Goal: Task Accomplishment & Management: Manage account settings

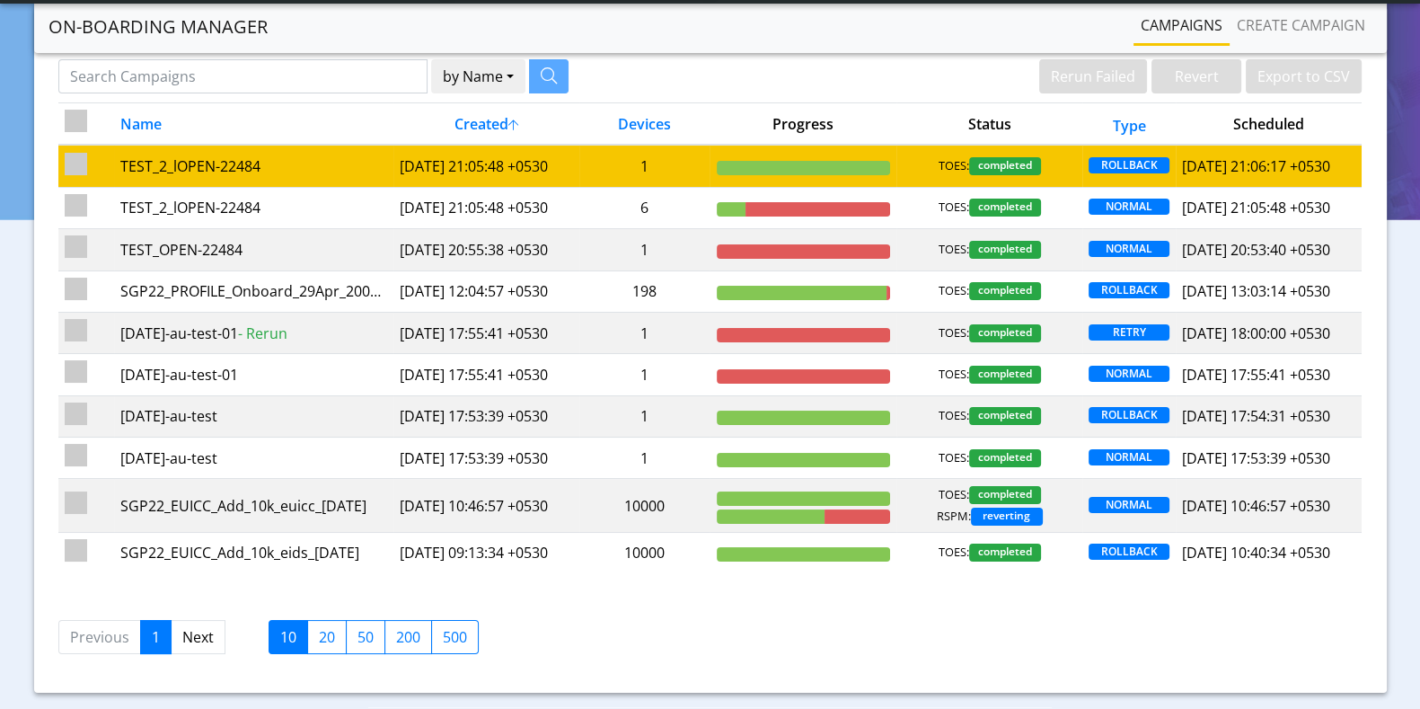
scroll to position [111, 0]
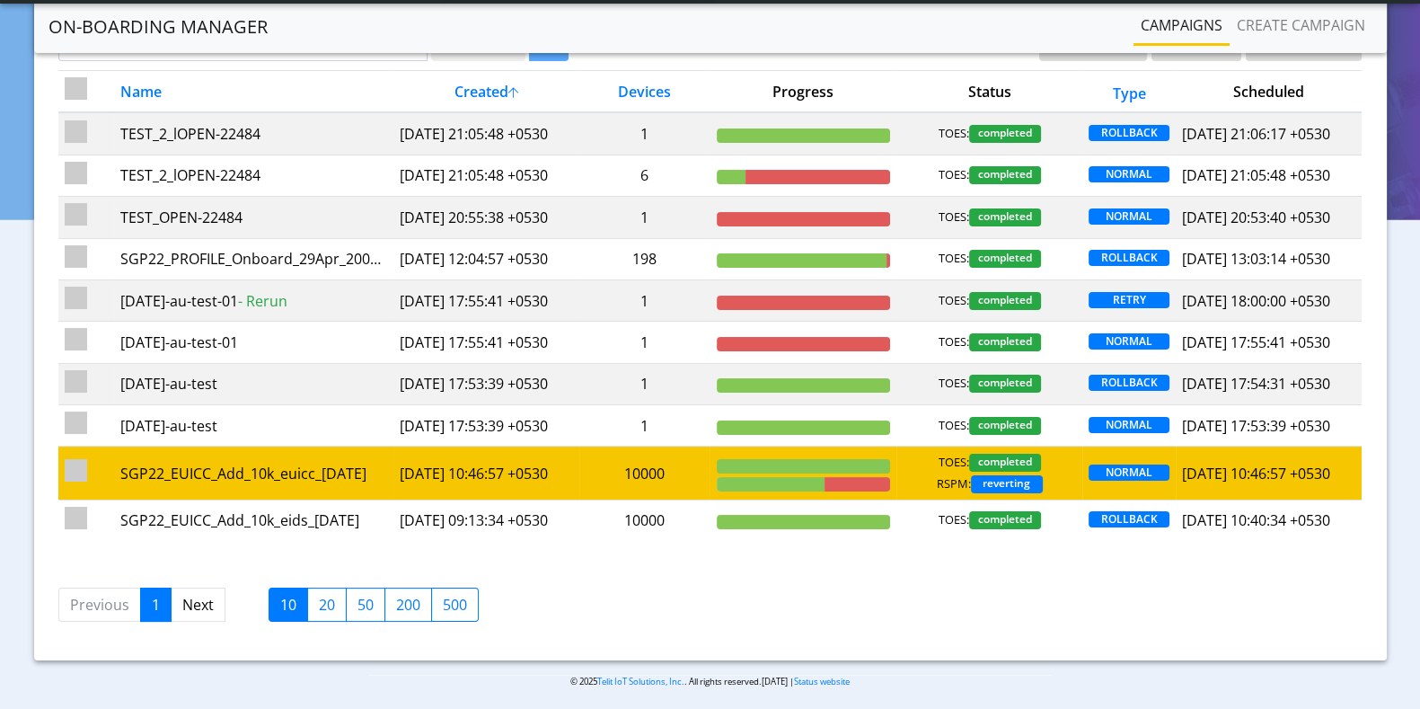
click at [477, 500] on td "[DATE] 10:46:57 +0530" at bounding box center [486, 472] width 186 height 53
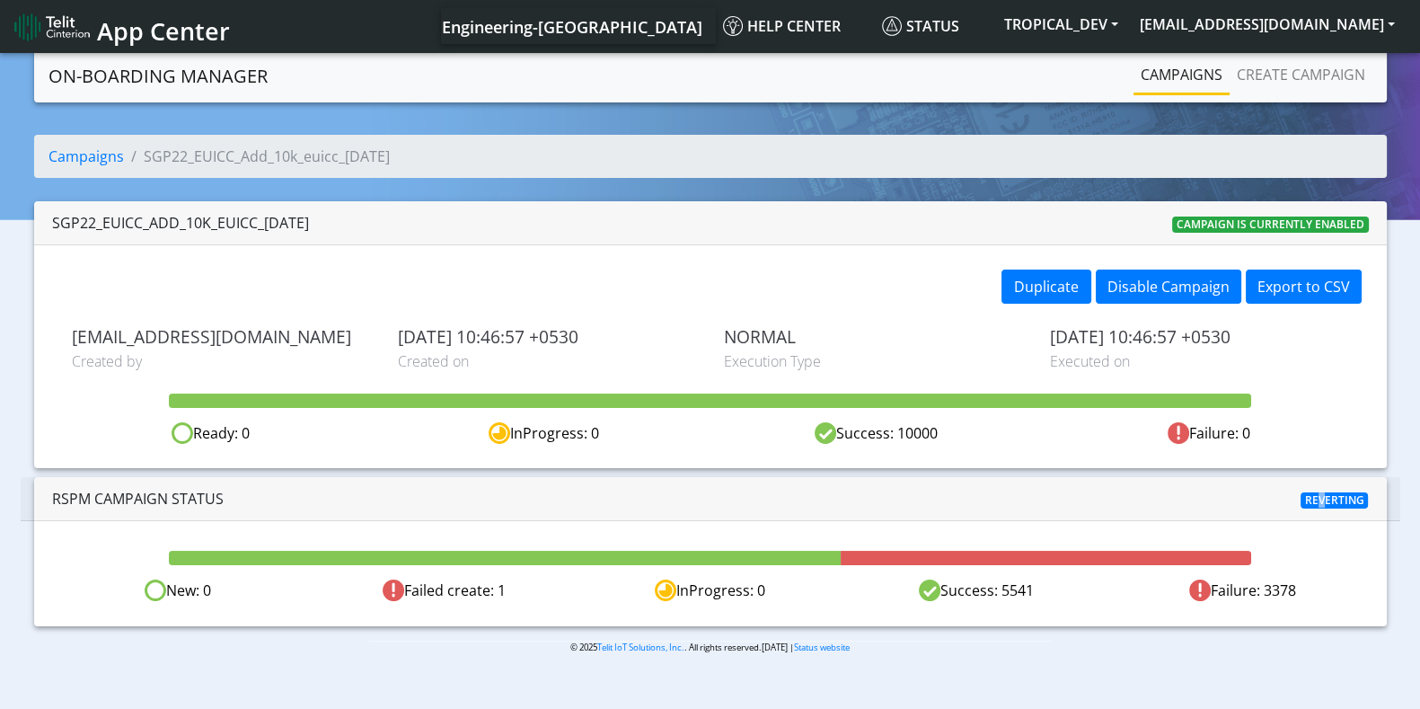
click at [1315, 496] on span "Reverting" at bounding box center [1335, 500] width 68 height 16
click at [1314, 496] on span "Reverting" at bounding box center [1335, 500] width 68 height 16
click at [1333, 497] on span "Reverting" at bounding box center [1335, 500] width 68 height 16
drag, startPoint x: 425, startPoint y: 591, endPoint x: 1348, endPoint y: 586, distance: 922.7
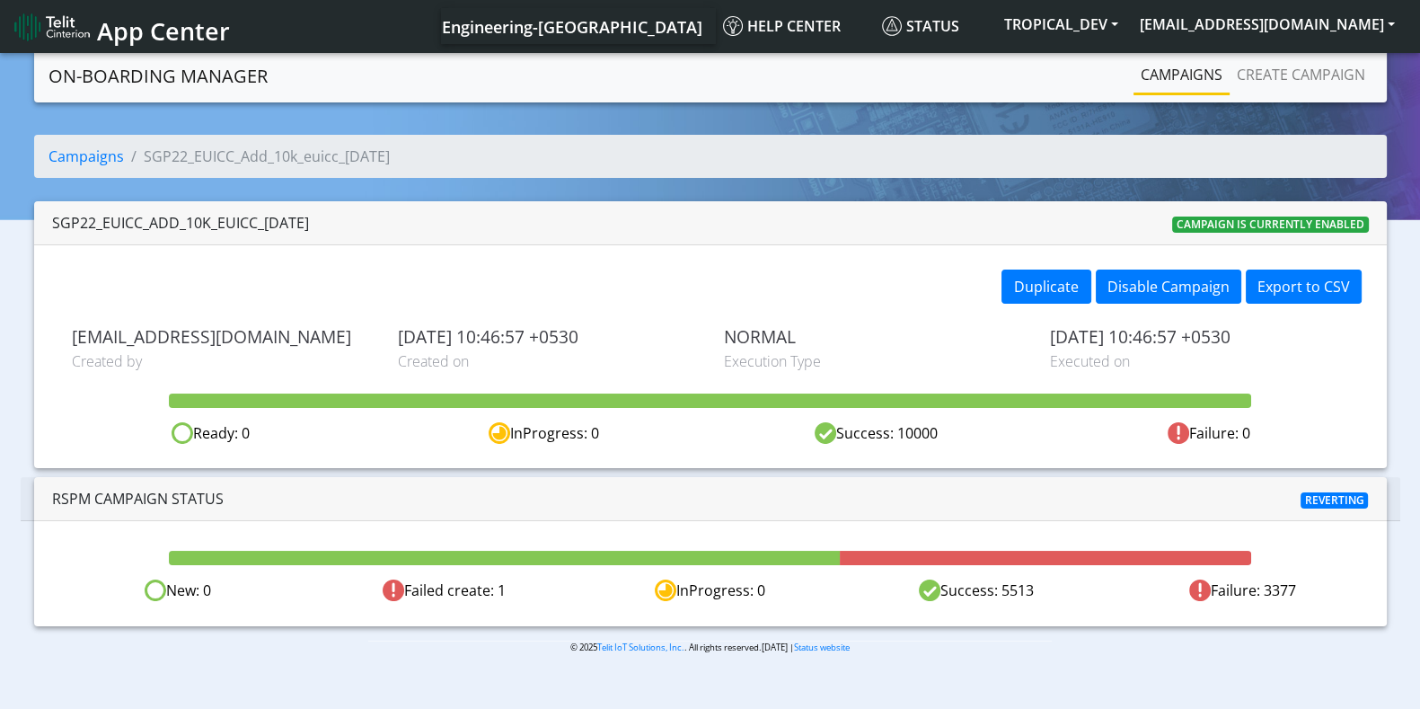
click at [1348, 586] on div "New: 0 Failed create: 1 InProgress: 0 Success: 5513 Failure: 3377" at bounding box center [710, 590] width 1331 height 22
click at [1348, 586] on div "Failure: 3377" at bounding box center [1243, 590] width 266 height 22
click at [1172, 73] on link "Campaigns" at bounding box center [1182, 75] width 96 height 36
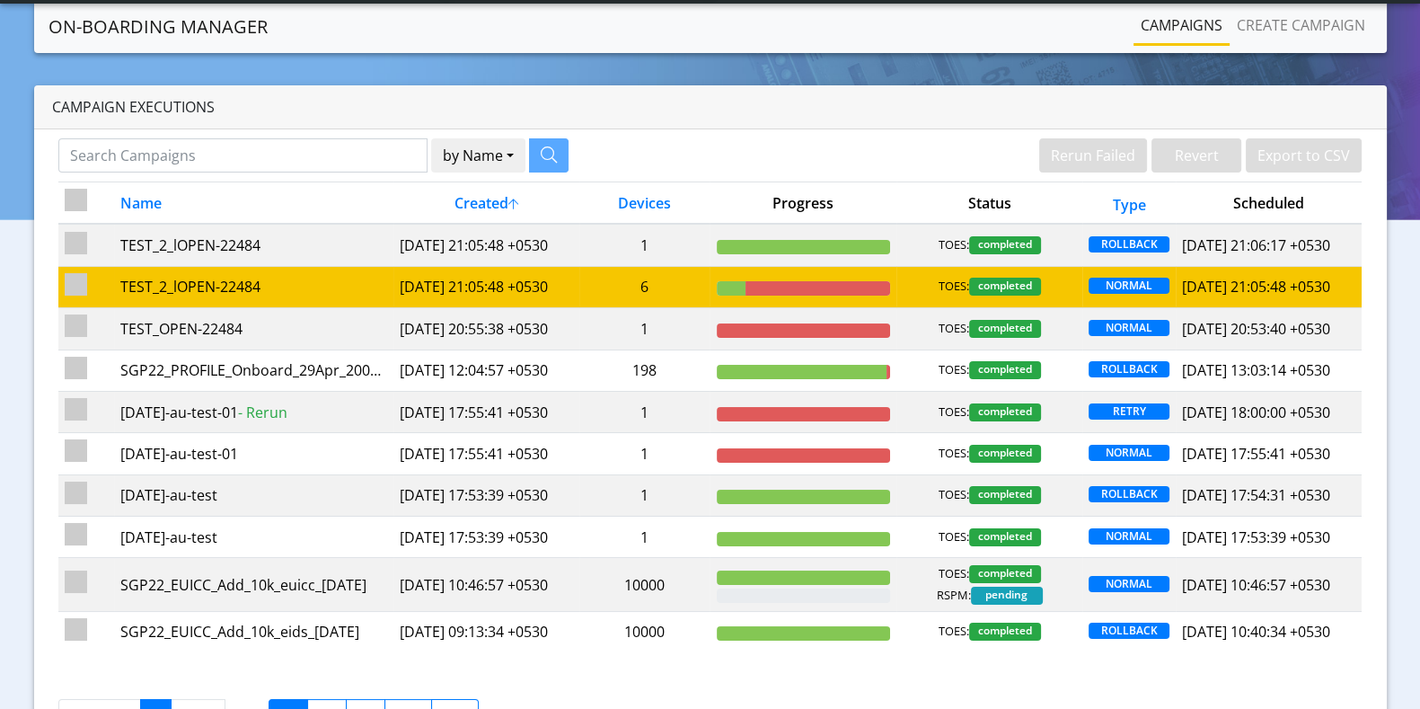
scroll to position [111, 0]
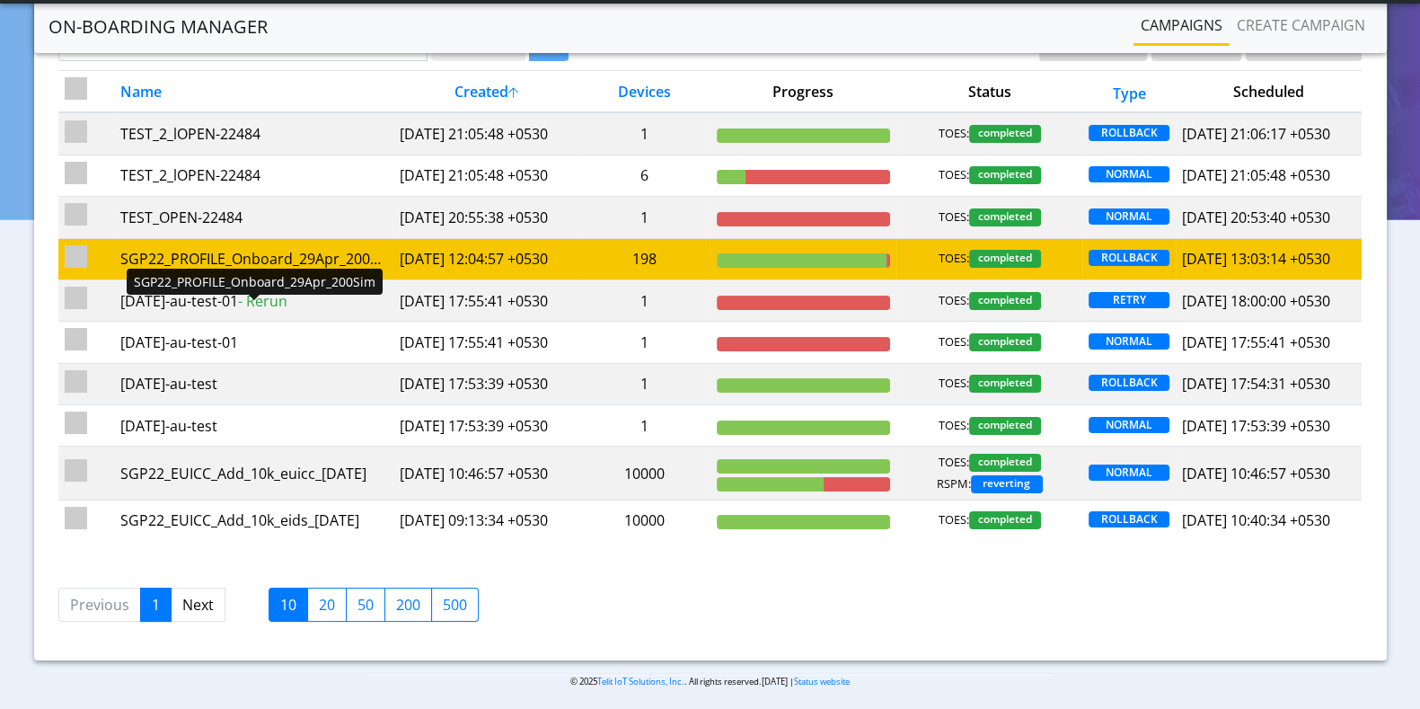
click at [372, 270] on div "SGP22_PROFILE_Onboard_29Apr_200Sim" at bounding box center [253, 259] width 267 height 22
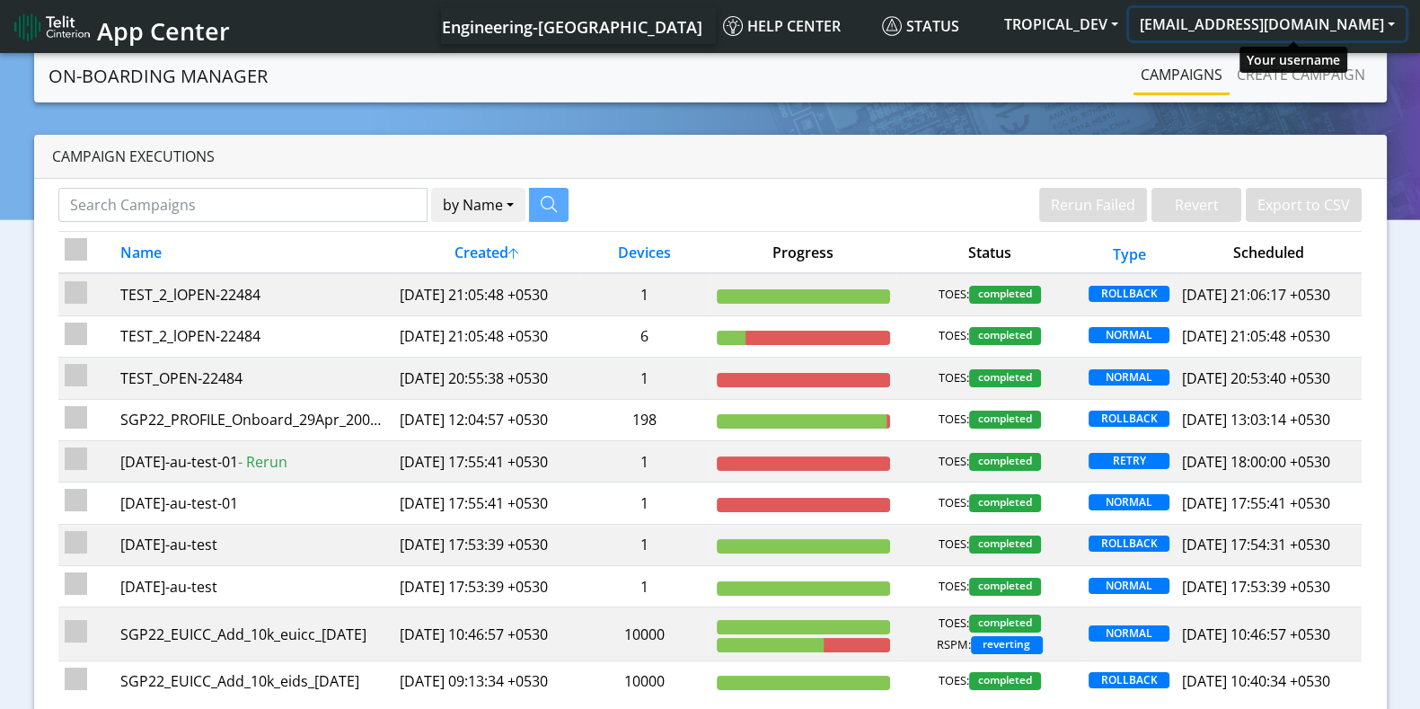
click at [1255, 29] on button "[EMAIL_ADDRESS][DOMAIN_NAME]" at bounding box center [1267, 24] width 277 height 32
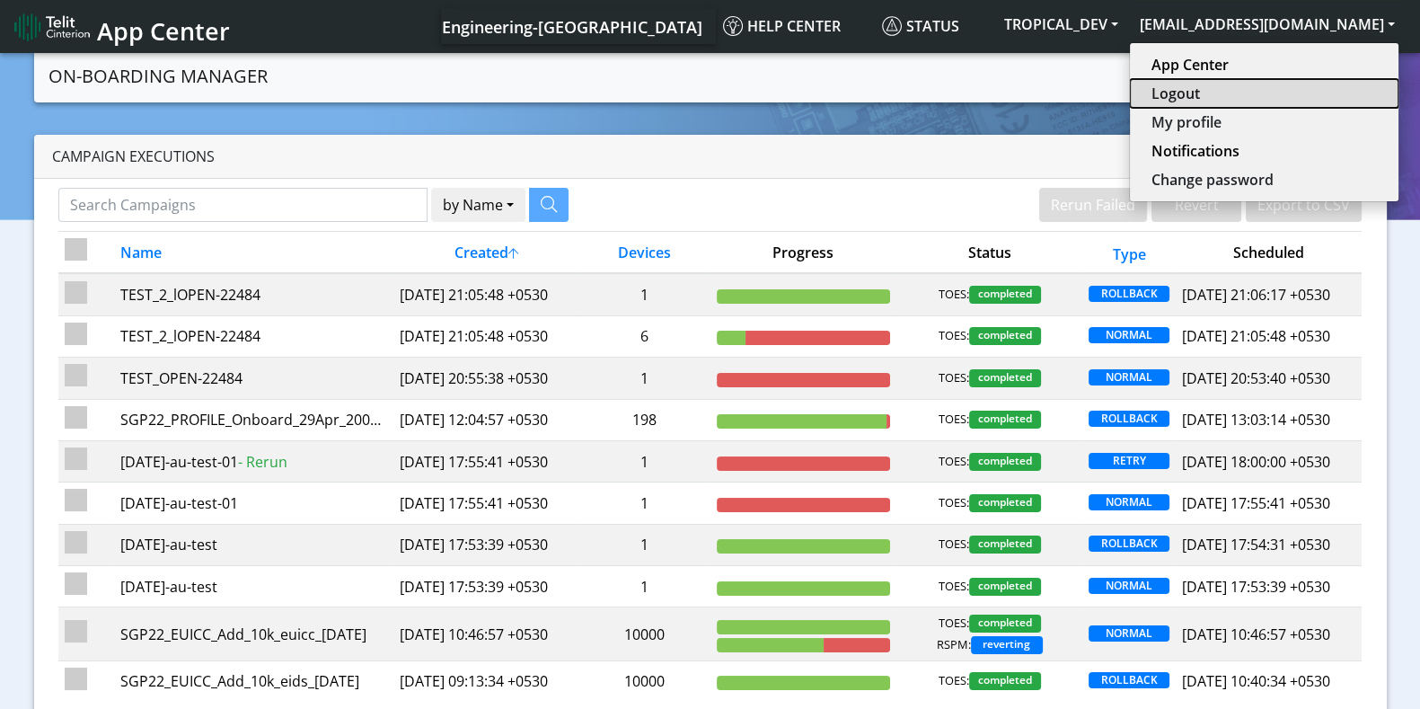
drag, startPoint x: 1213, startPoint y: 80, endPoint x: 1231, endPoint y: 79, distance: 18.0
click at [1212, 81] on button "Logout" at bounding box center [1264, 93] width 269 height 29
